Goal: Find contact information: Find contact information

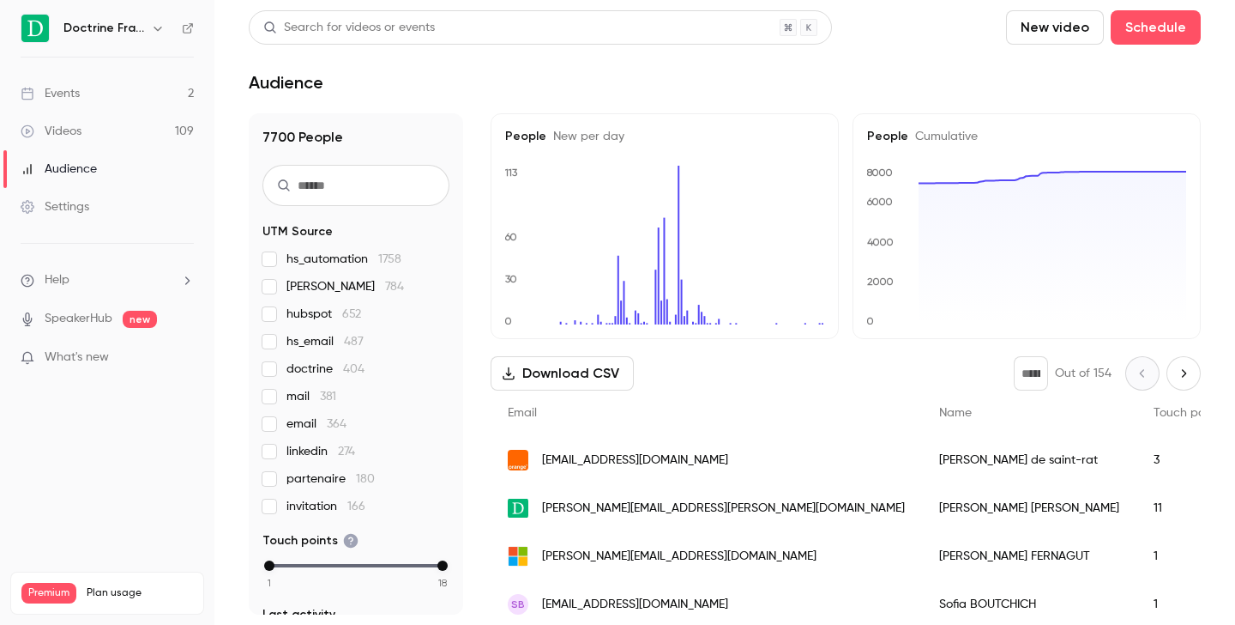
click at [159, 38] on button "button" at bounding box center [158, 28] width 21 height 21
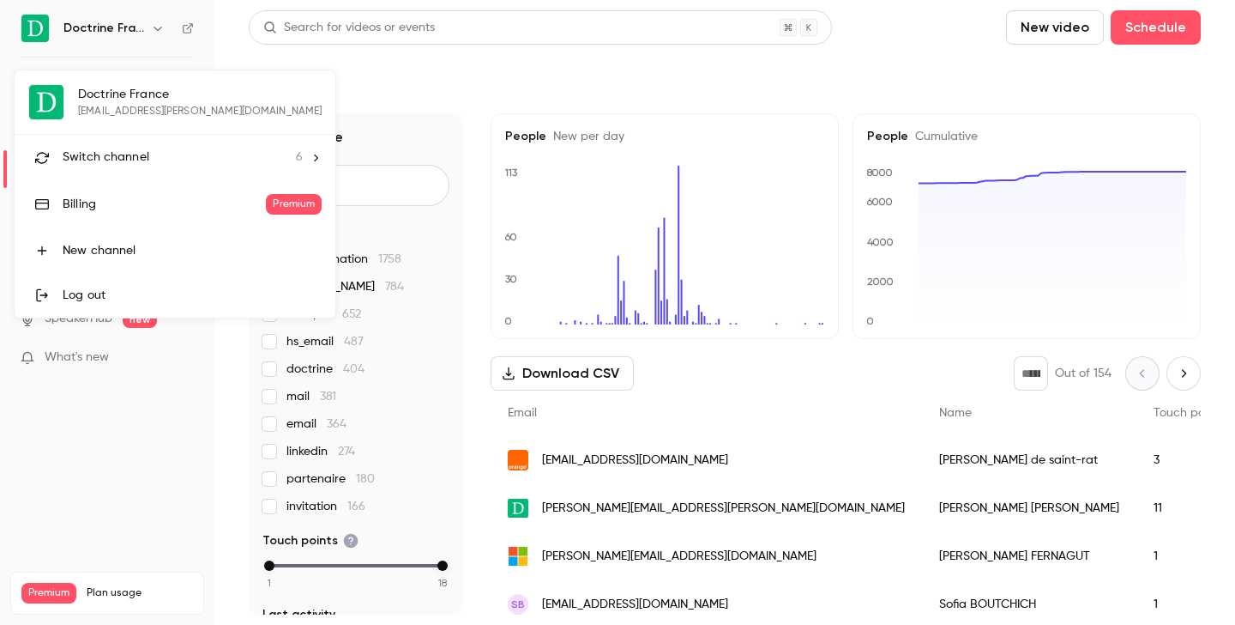
click at [148, 141] on li "Switch channel 6" at bounding box center [175, 157] width 321 height 45
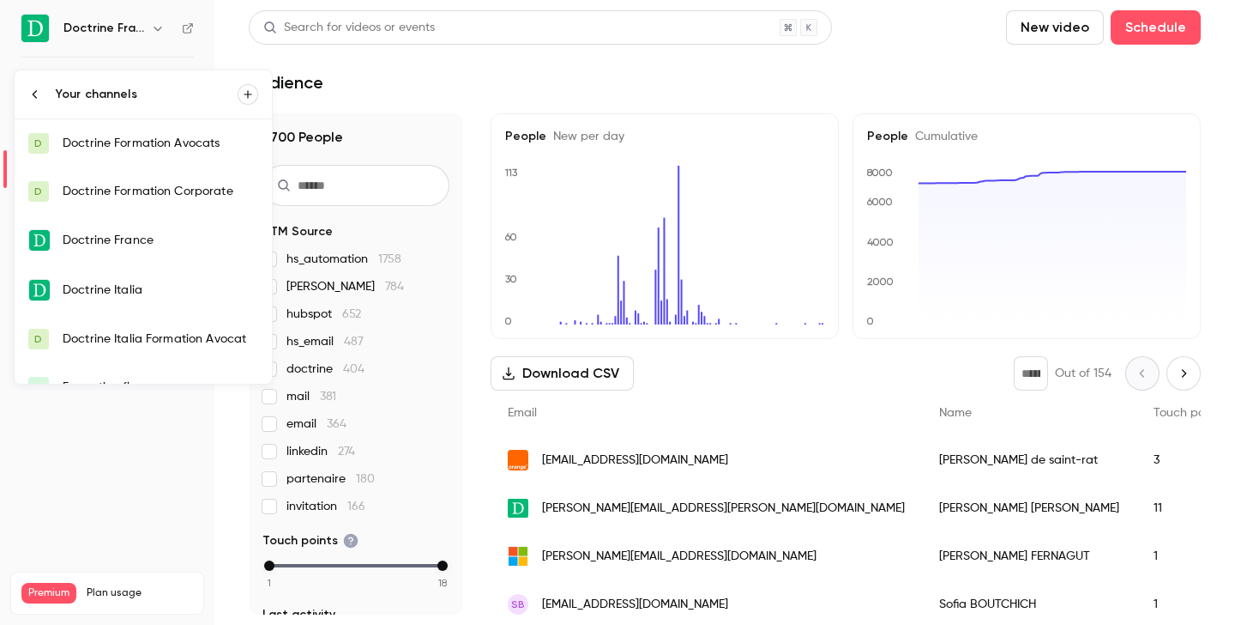
click at [162, 148] on div "Doctrine Formation Avocats" at bounding box center [161, 143] width 196 height 17
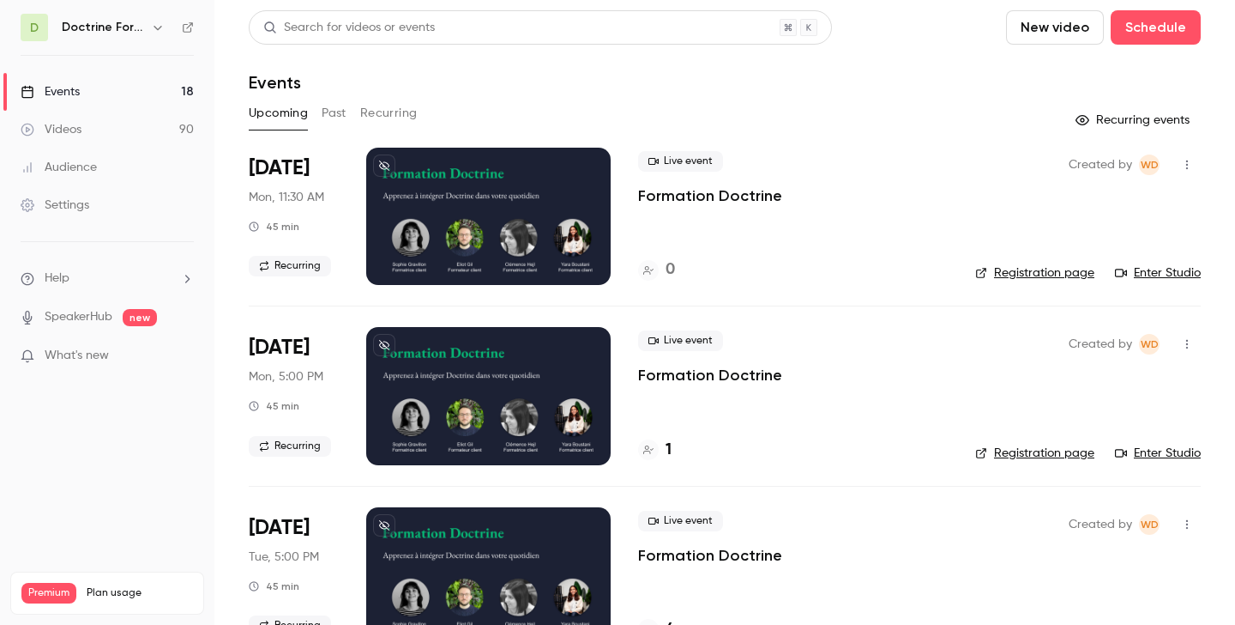
click at [329, 115] on button "Past" at bounding box center [334, 113] width 25 height 27
click at [658, 272] on div at bounding box center [648, 270] width 21 height 21
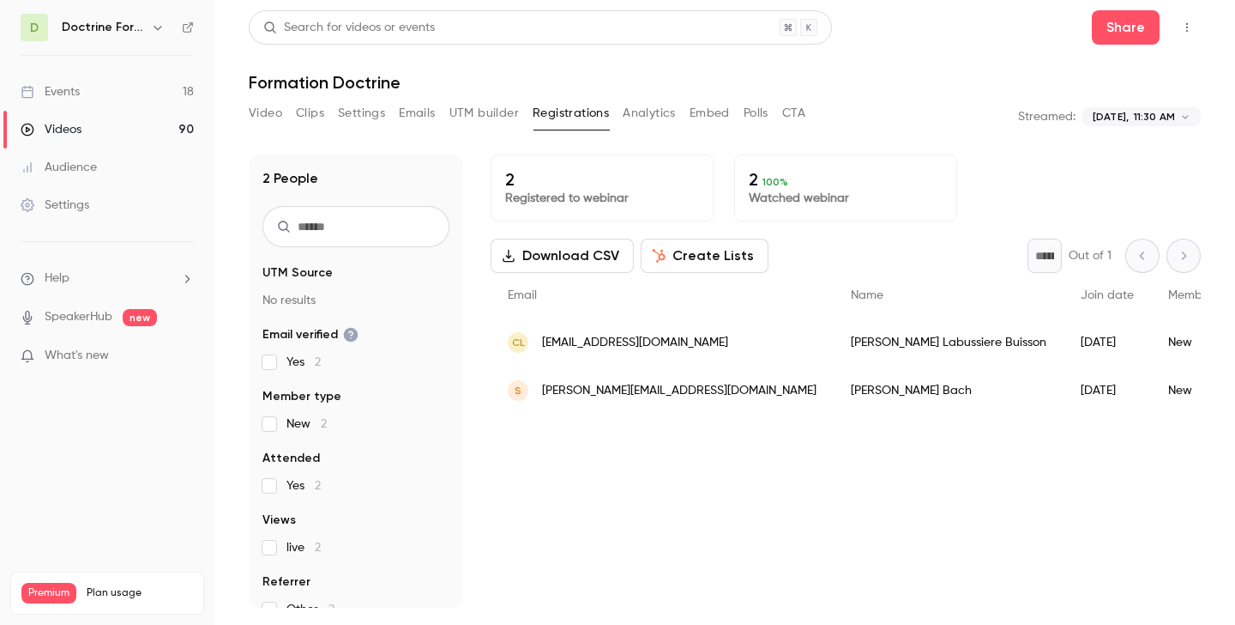
click at [599, 338] on span "[EMAIL_ADDRESS][DOMAIN_NAME]" at bounding box center [635, 343] width 186 height 18
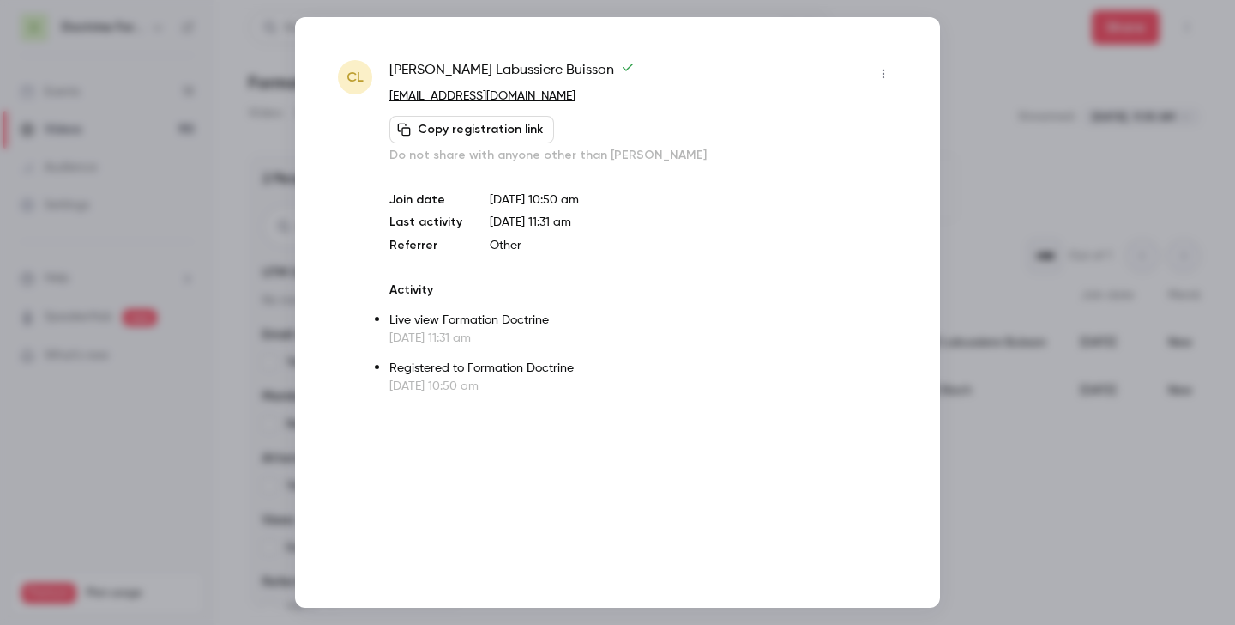
click at [1115, 142] on div at bounding box center [617, 312] width 1235 height 625
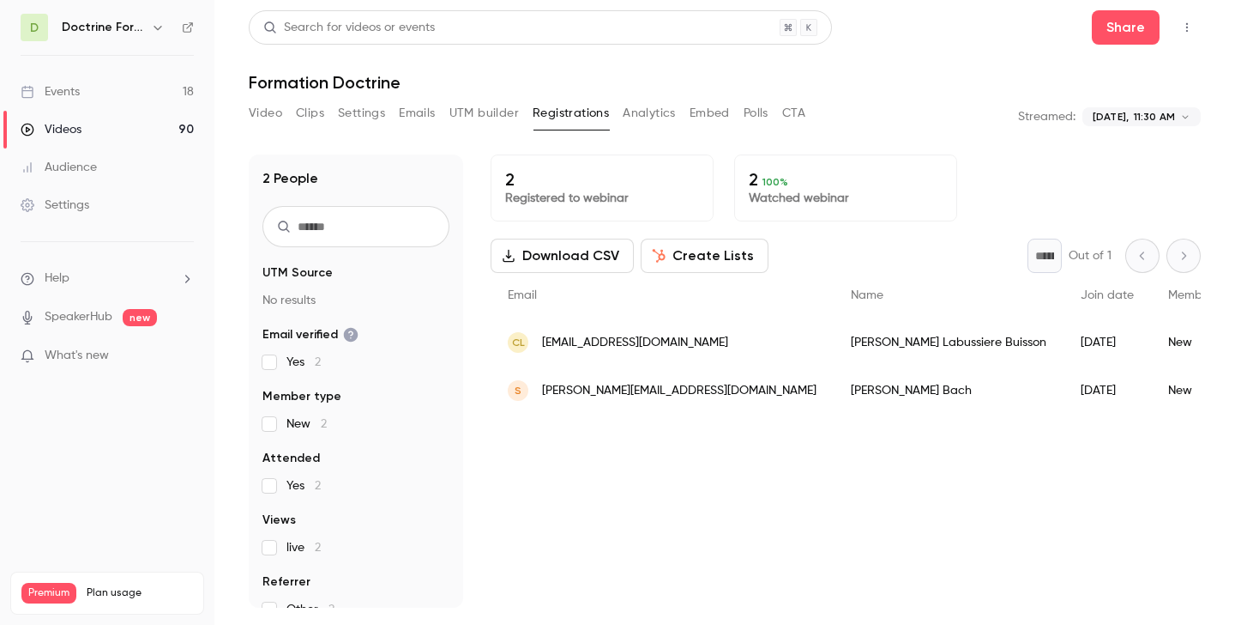
click at [605, 387] on span "[PERSON_NAME][EMAIL_ADDRESS][DOMAIN_NAME]" at bounding box center [679, 391] width 275 height 18
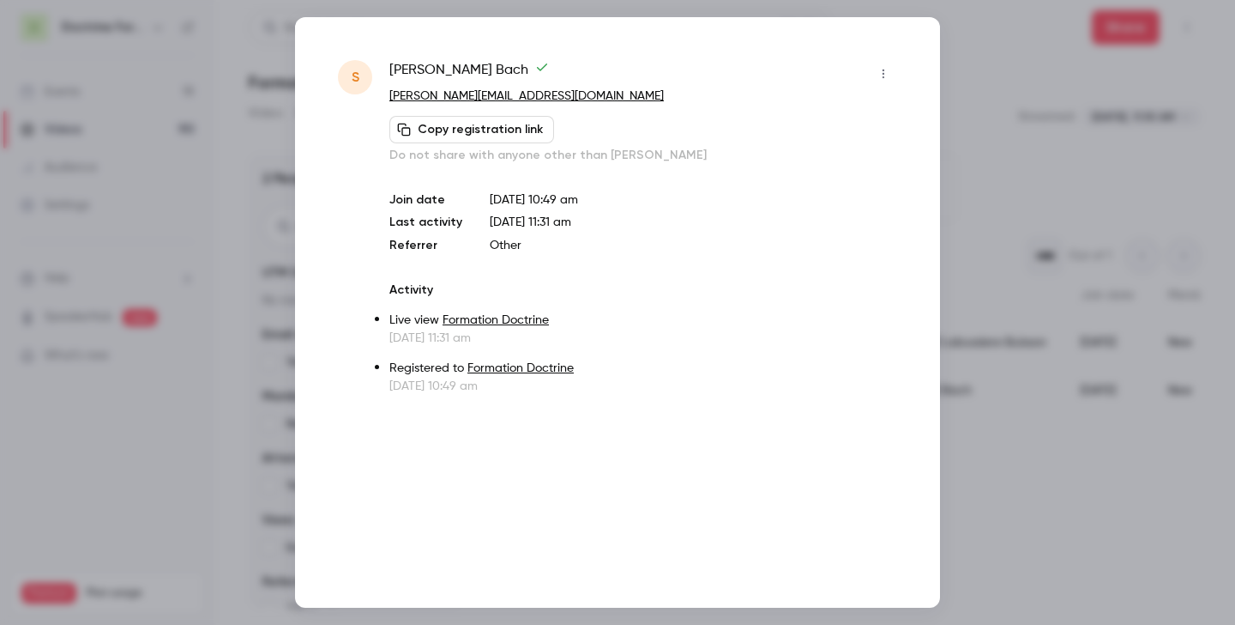
click at [1048, 159] on div at bounding box center [617, 312] width 1235 height 625
